Goal: Transaction & Acquisition: Purchase product/service

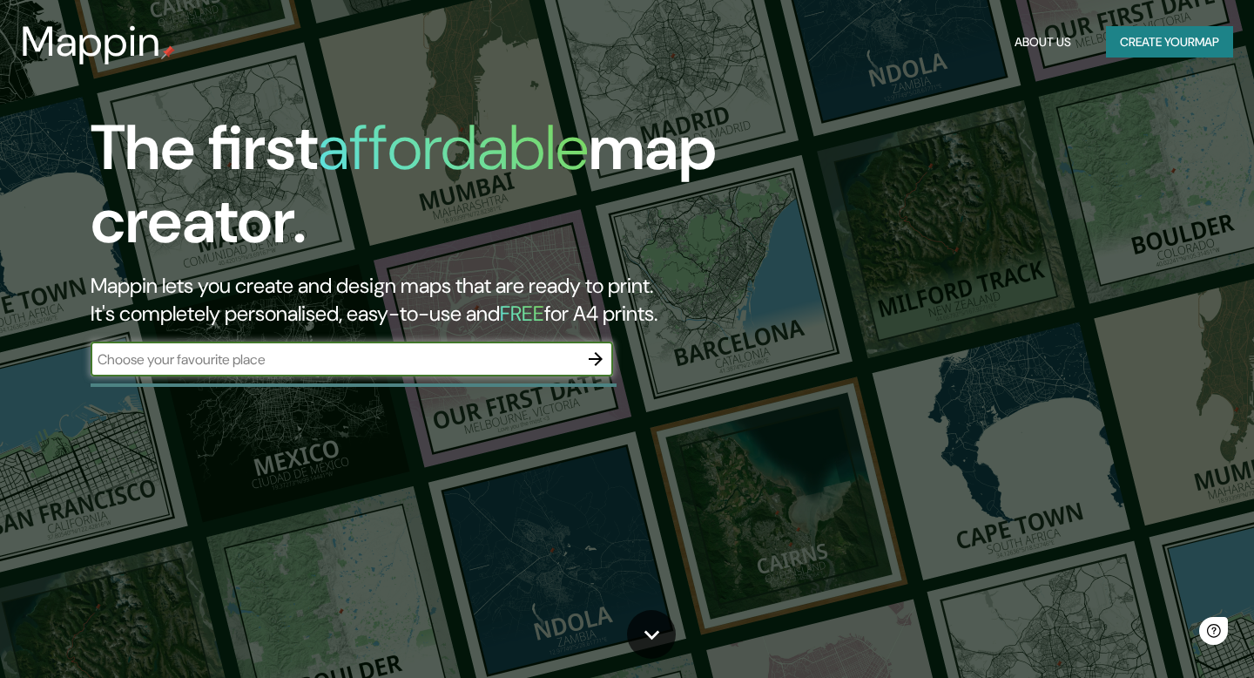
click at [351, 360] on input "text" at bounding box center [335, 359] width 488 height 20
type input "comuna 13"
click at [604, 349] on icon "button" at bounding box center [595, 358] width 21 height 21
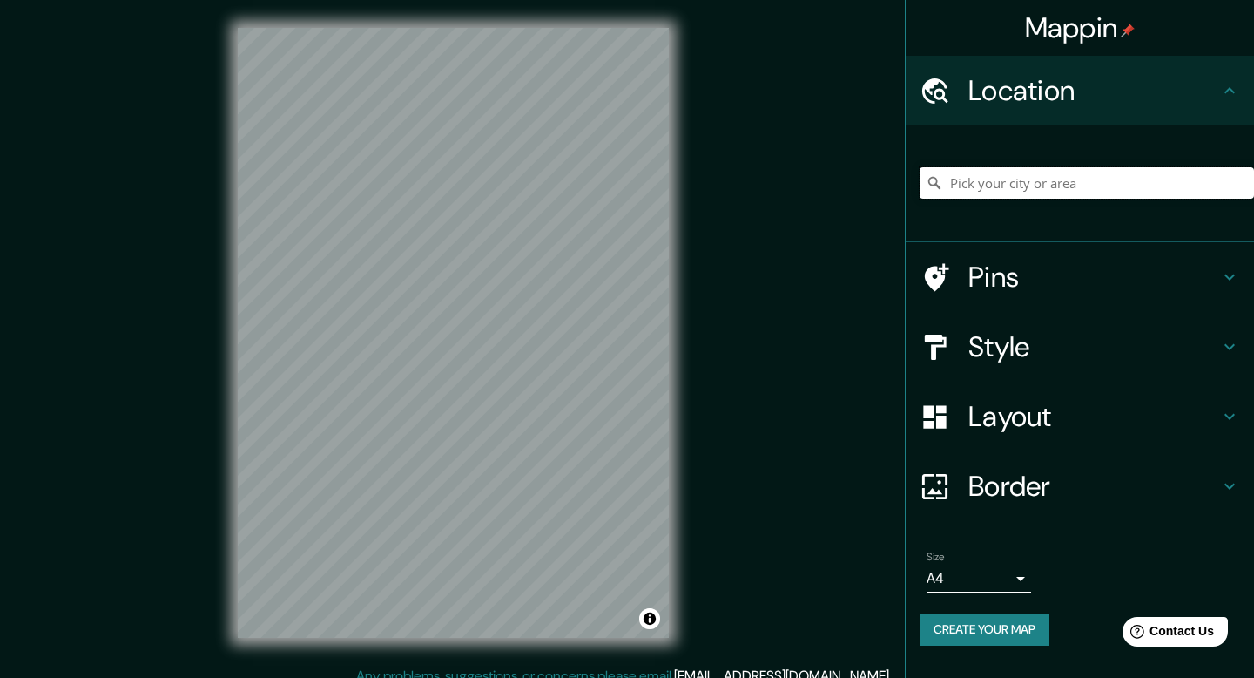
click at [967, 192] on input "Pick your city or area" at bounding box center [1087, 182] width 334 height 31
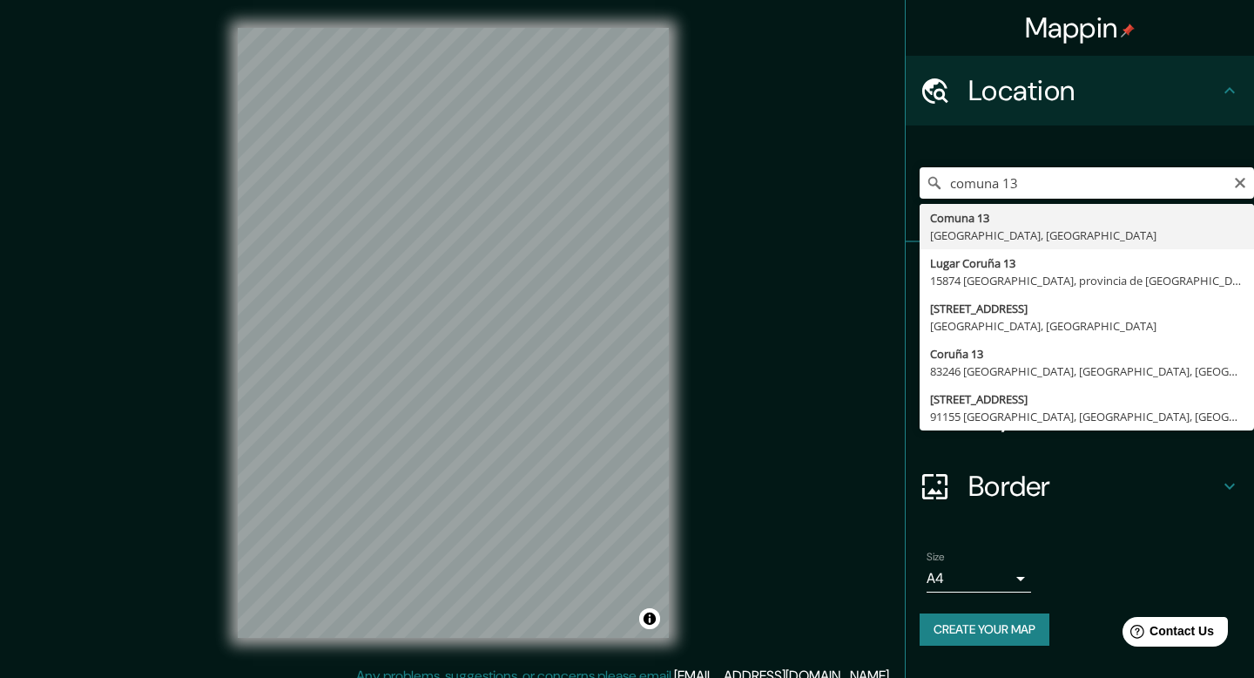
type input "Comuna 13, [GEOGRAPHIC_DATA], [GEOGRAPHIC_DATA]"
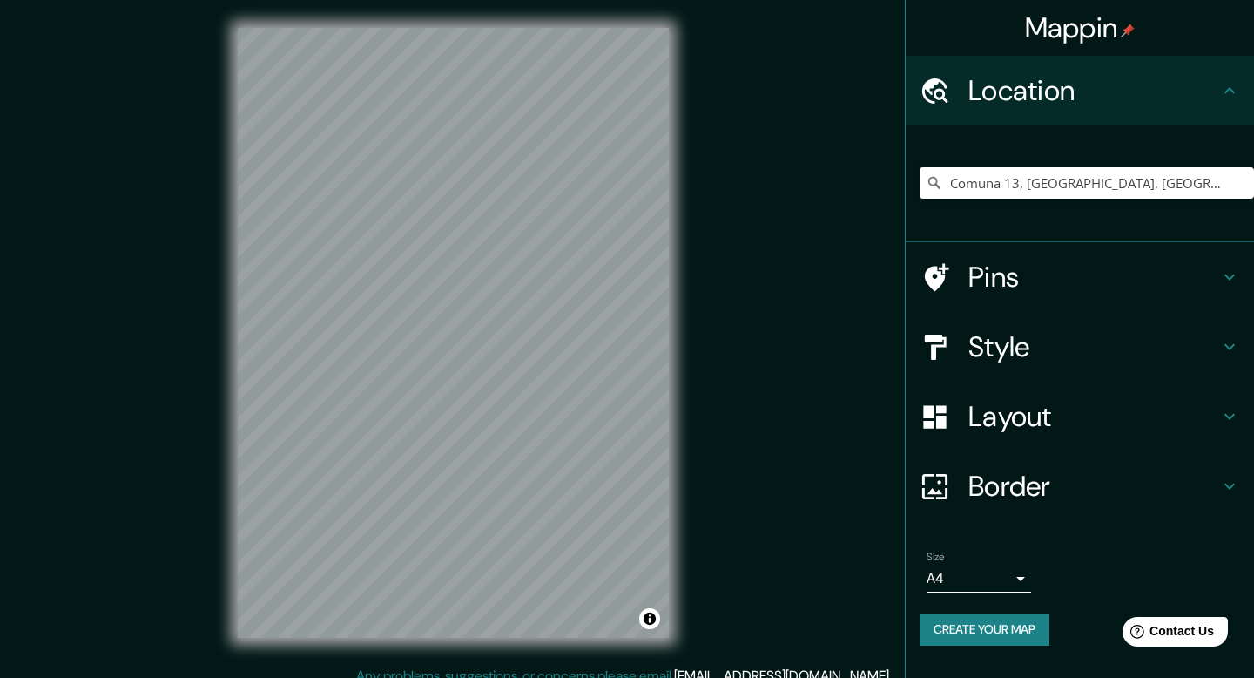
click at [1027, 324] on div "Style" at bounding box center [1080, 347] width 348 height 70
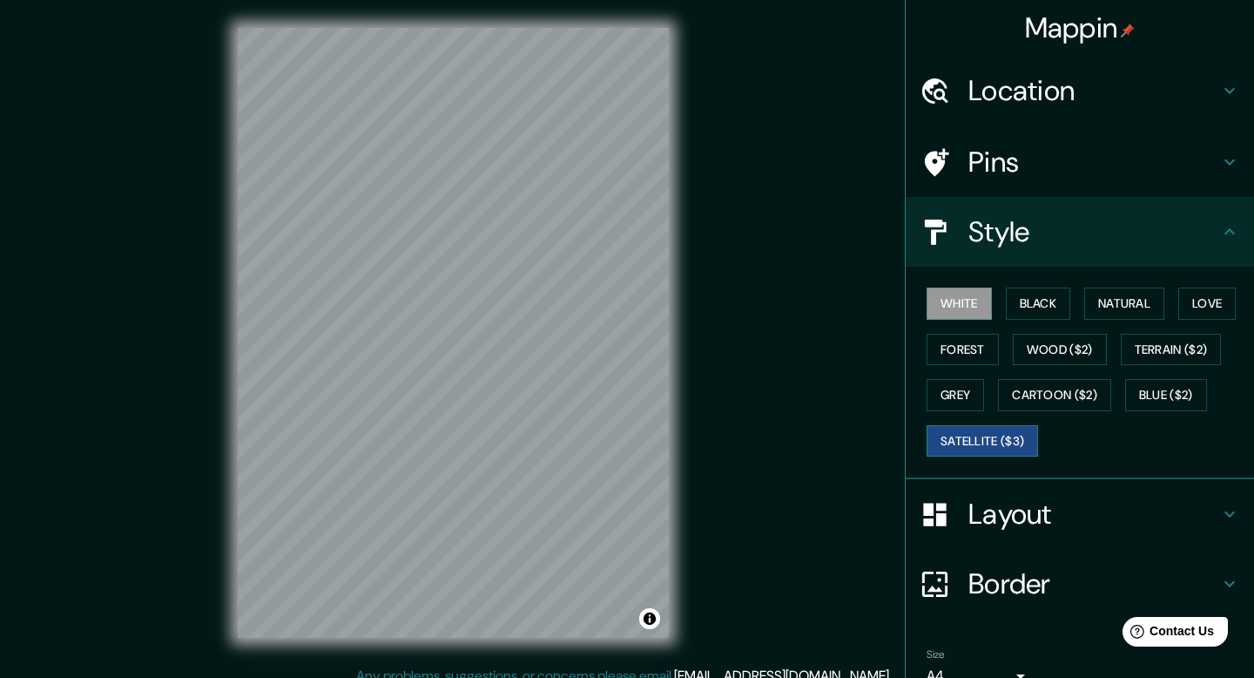
click at [982, 437] on button "Satellite ($3)" at bounding box center [982, 441] width 111 height 32
click at [208, 22] on div "Mappin Location [GEOGRAPHIC_DATA], [GEOGRAPHIC_DATA], [GEOGRAPHIC_DATA] Pins St…" at bounding box center [627, 346] width 1254 height 693
